Goal: Find specific page/section: Find specific page/section

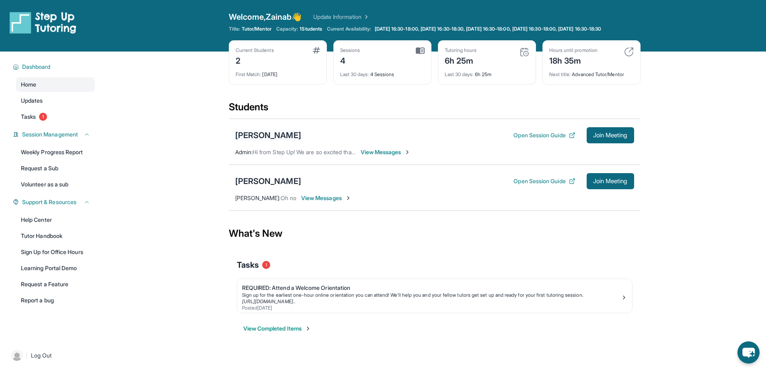
click at [268, 141] on div "[PERSON_NAME]" at bounding box center [268, 135] width 66 height 11
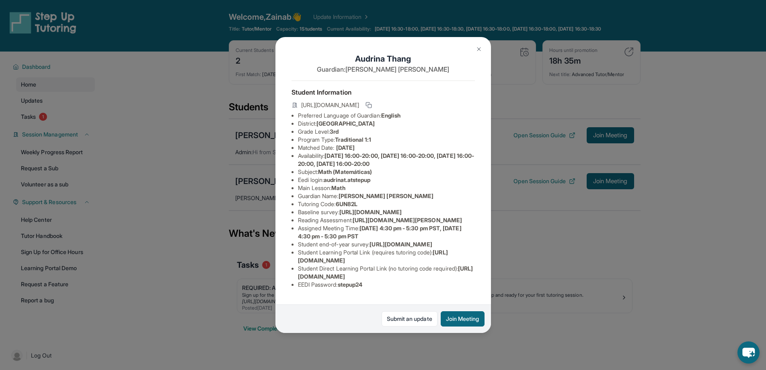
click at [545, 248] on div "Audrina Thang Guardian: [PERSON_NAME] [PERSON_NAME] Student Information [URL][D…" at bounding box center [383, 185] width 766 height 370
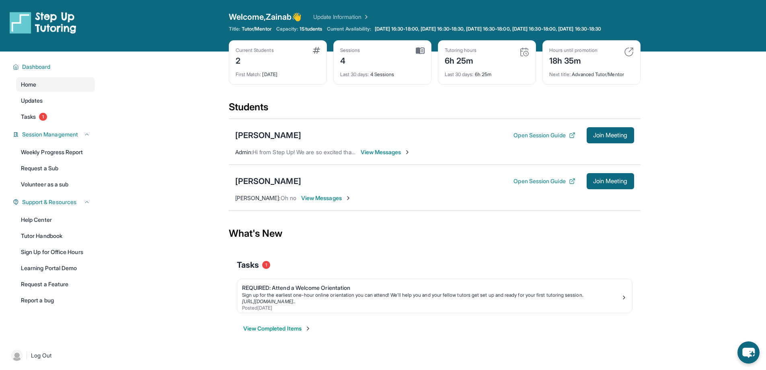
click at [386, 156] on span "View Messages" at bounding box center [386, 152] width 50 height 8
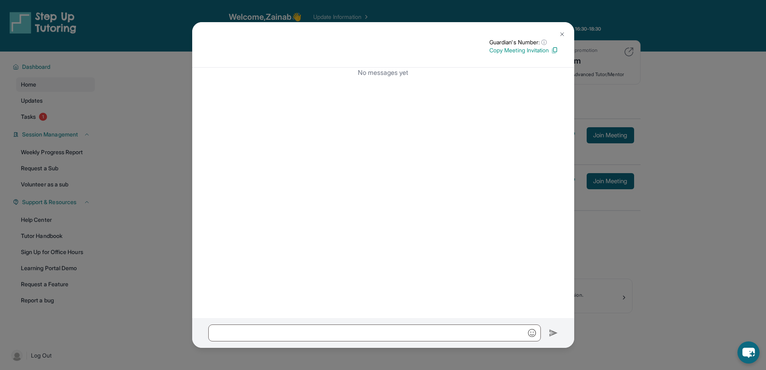
click at [564, 31] on img at bounding box center [562, 34] width 6 height 6
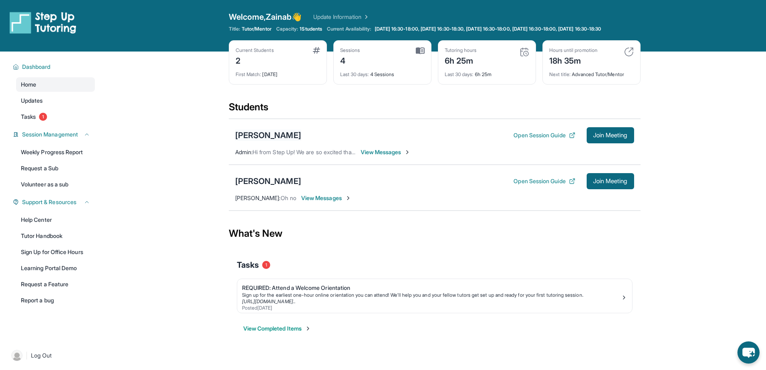
click at [272, 141] on div "[PERSON_NAME]" at bounding box center [268, 135] width 66 height 11
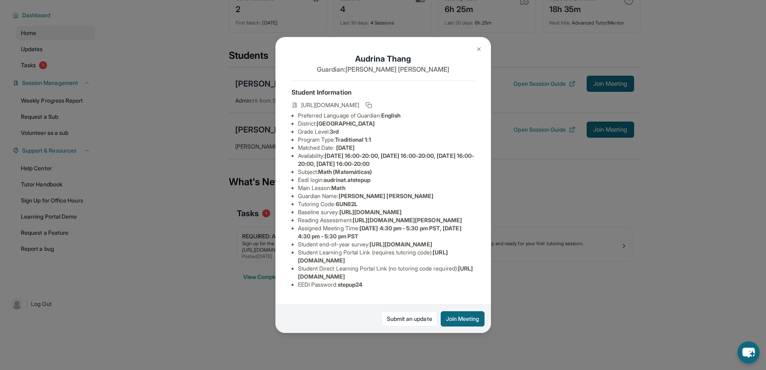
scroll to position [79, 294]
drag, startPoint x: 297, startPoint y: 220, endPoint x: 493, endPoint y: 243, distance: 197.2
click at [493, 243] on div "Audrina Thang Guardian: [PERSON_NAME] [PERSON_NAME] Student Information [URL][D…" at bounding box center [383, 185] width 766 height 370
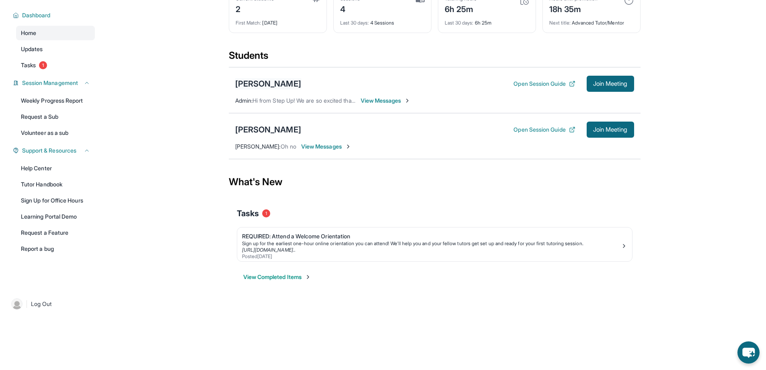
click at [278, 89] on div "[PERSON_NAME]" at bounding box center [268, 83] width 66 height 11
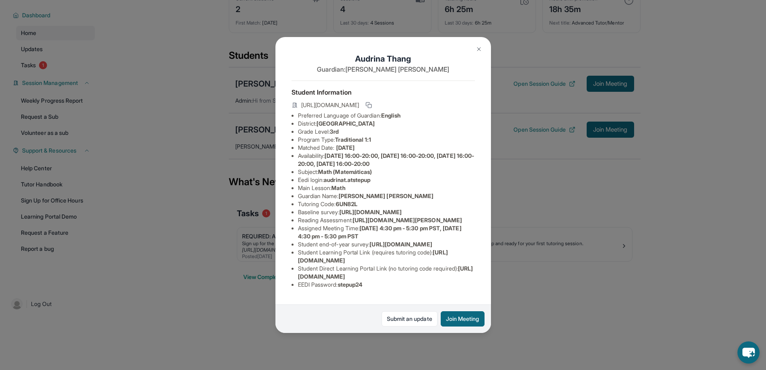
drag, startPoint x: 298, startPoint y: 219, endPoint x: 500, endPoint y: 247, distance: 203.5
click at [500, 247] on div "Audrina Thang Guardian: [PERSON_NAME] [PERSON_NAME] Student Information [URL][D…" at bounding box center [383, 185] width 766 height 370
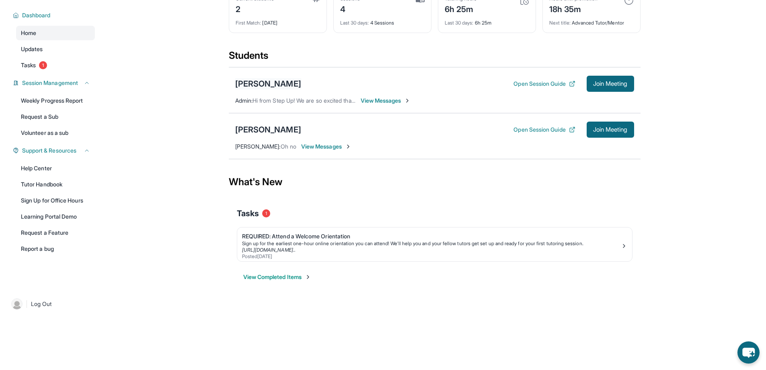
click at [282, 88] on div "[PERSON_NAME]" at bounding box center [268, 83] width 66 height 11
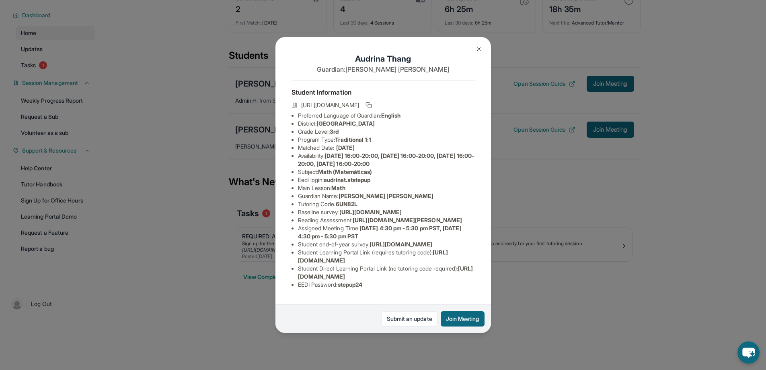
scroll to position [79, 89]
drag, startPoint x: 297, startPoint y: 220, endPoint x: 461, endPoint y: 247, distance: 166.2
click at [461, 247] on div "Audrina Thang Guardian: [PERSON_NAME] [PERSON_NAME] Student Information [URL][D…" at bounding box center [384, 185] width 216 height 296
click at [445, 106] on div "Audrina Thang Guardian: [PERSON_NAME] [PERSON_NAME] Student Information [URL][D…" at bounding box center [384, 185] width 216 height 296
click at [476, 43] on button at bounding box center [479, 49] width 16 height 16
